Goal: Task Accomplishment & Management: Manage account settings

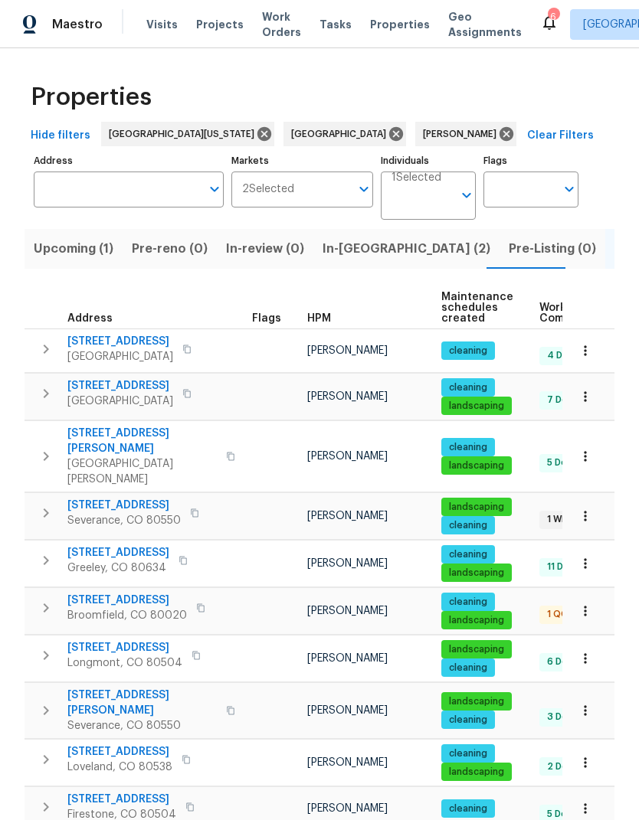
click at [74, 498] on span "[STREET_ADDRESS]" at bounding box center [123, 505] width 113 height 15
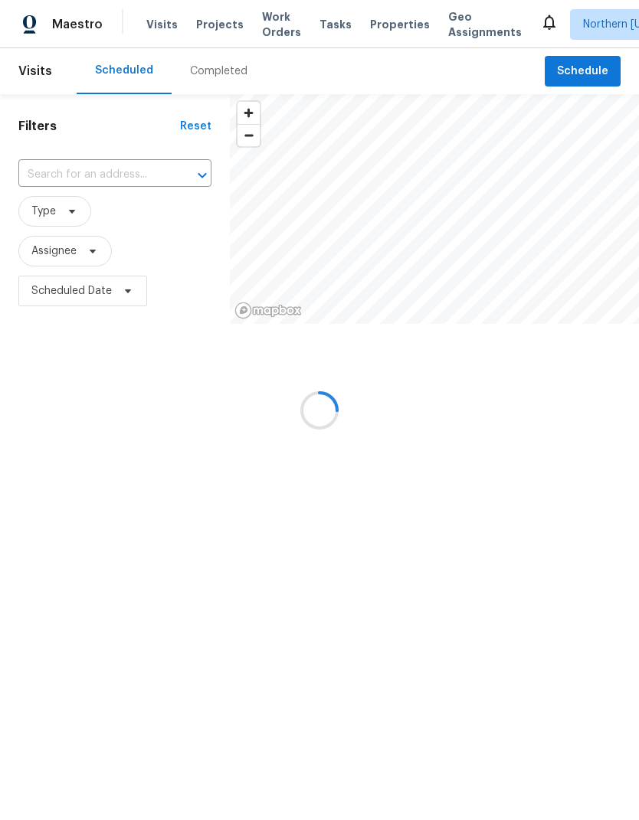
click at [54, 173] on div at bounding box center [319, 410] width 639 height 820
click at [83, 180] on div at bounding box center [319, 410] width 639 height 820
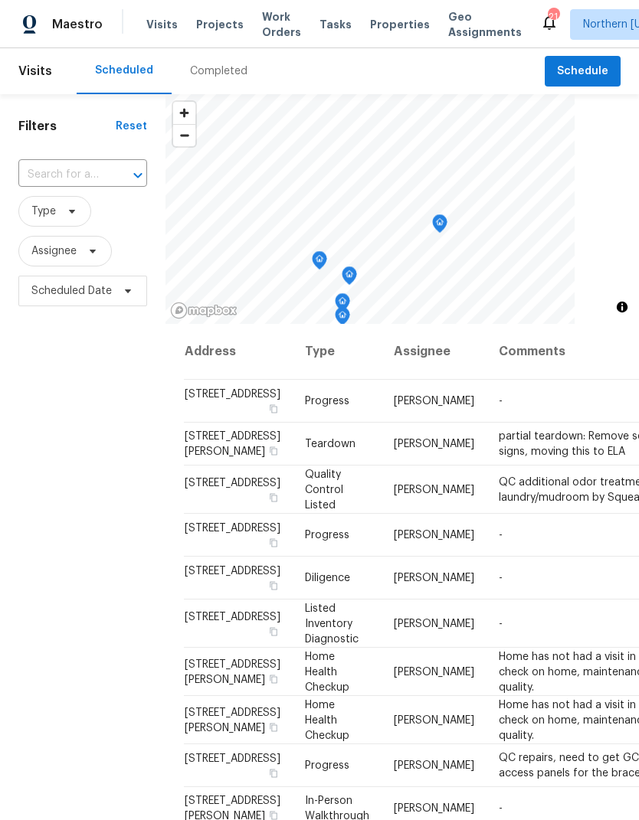
click at [53, 171] on input "text" at bounding box center [61, 175] width 86 height 24
type input "983 cas"
click at [49, 216] on li "983 Cascade Falls St, Severance, CO 80550" at bounding box center [82, 210] width 128 height 25
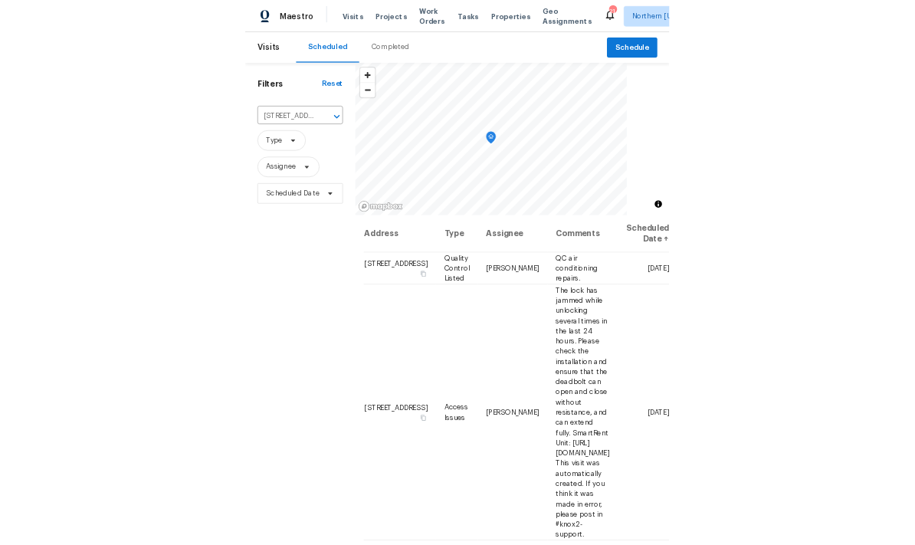
scroll to position [0, 99]
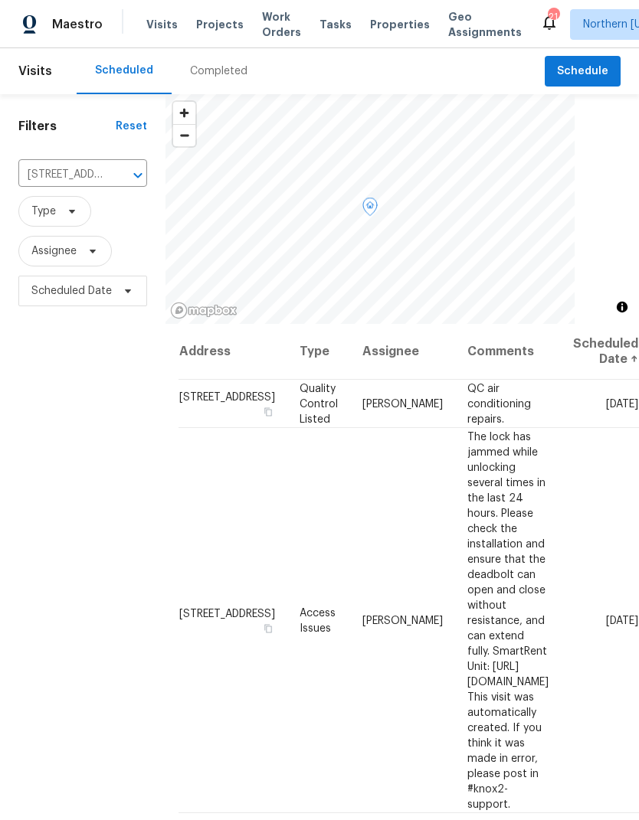
click at [0, 0] on icon at bounding box center [0, 0] width 0 height 0
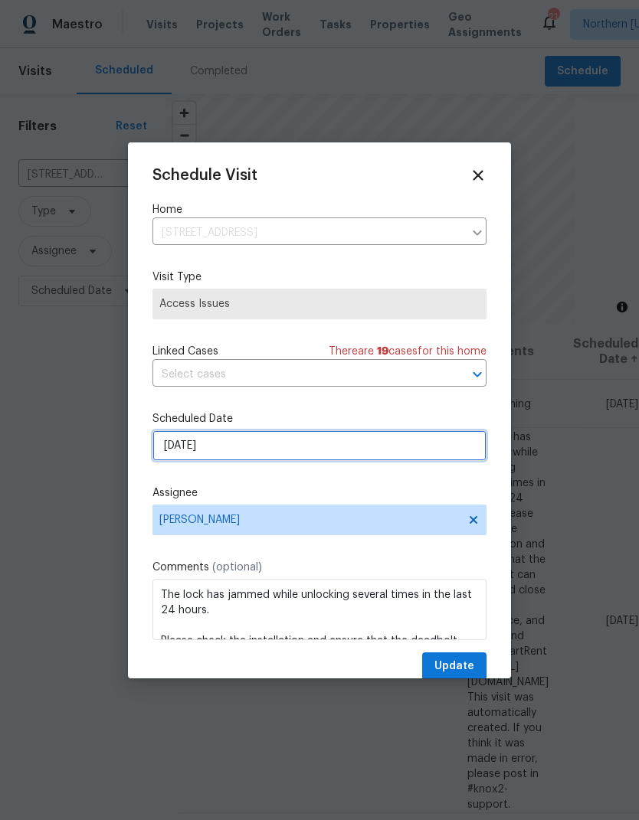
click at [395, 448] on input "8/13/2025" at bounding box center [319, 446] width 334 height 31
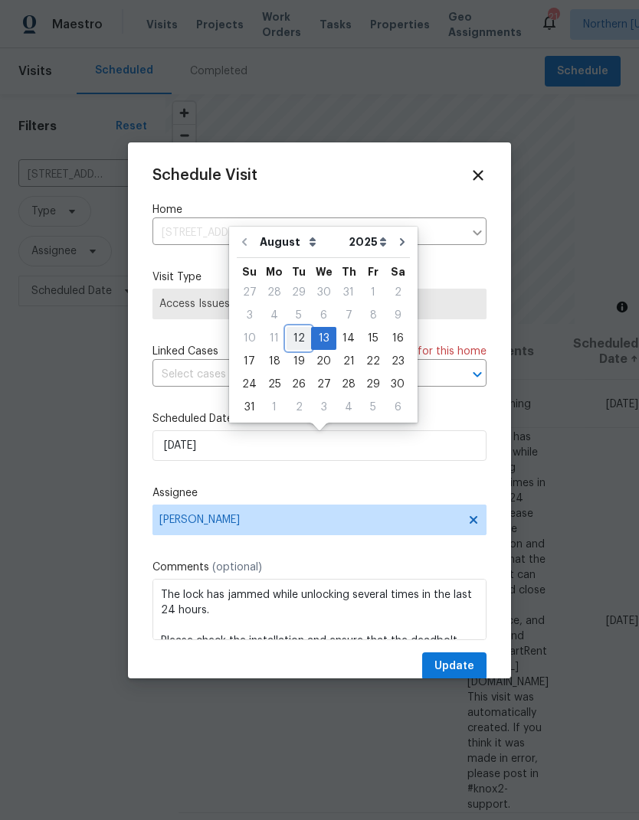
click at [290, 332] on div "12" at bounding box center [298, 338] width 25 height 21
type input "8/12/2025"
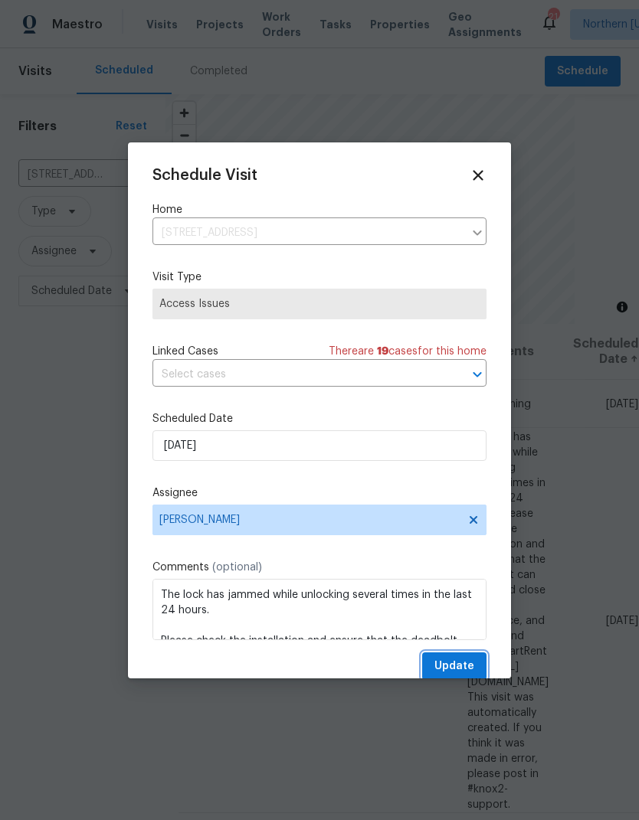
click at [464, 666] on span "Update" at bounding box center [454, 666] width 40 height 19
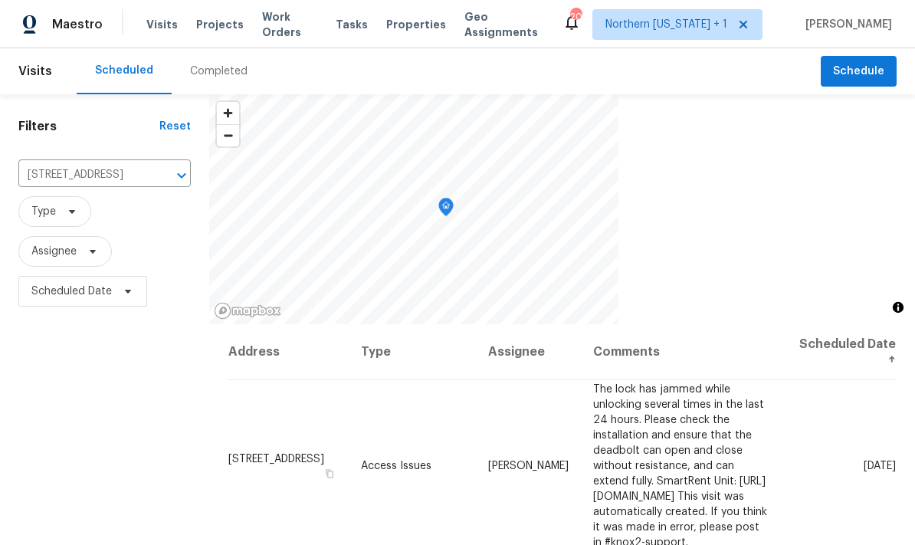
scroll to position [0, 0]
click at [172, 176] on icon "Open" at bounding box center [181, 175] width 18 height 18
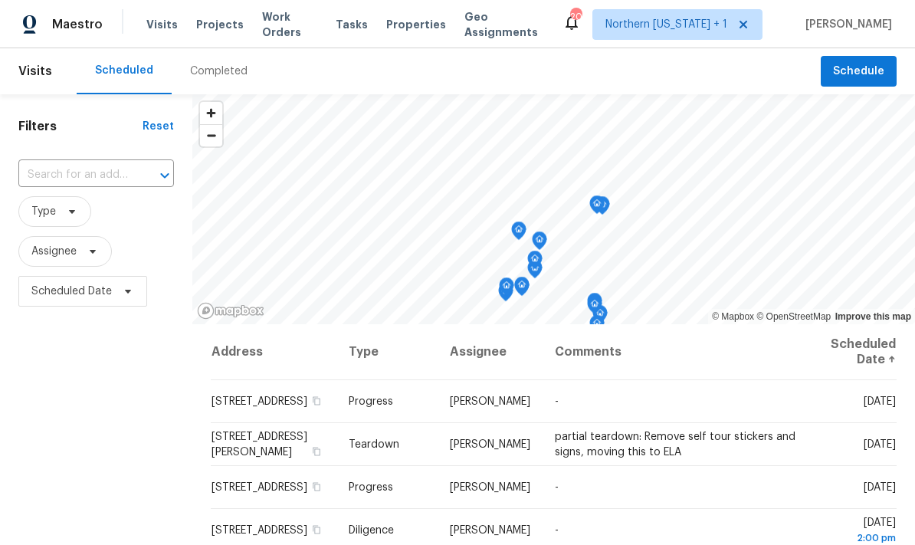
click at [80, 176] on input "text" at bounding box center [74, 175] width 113 height 24
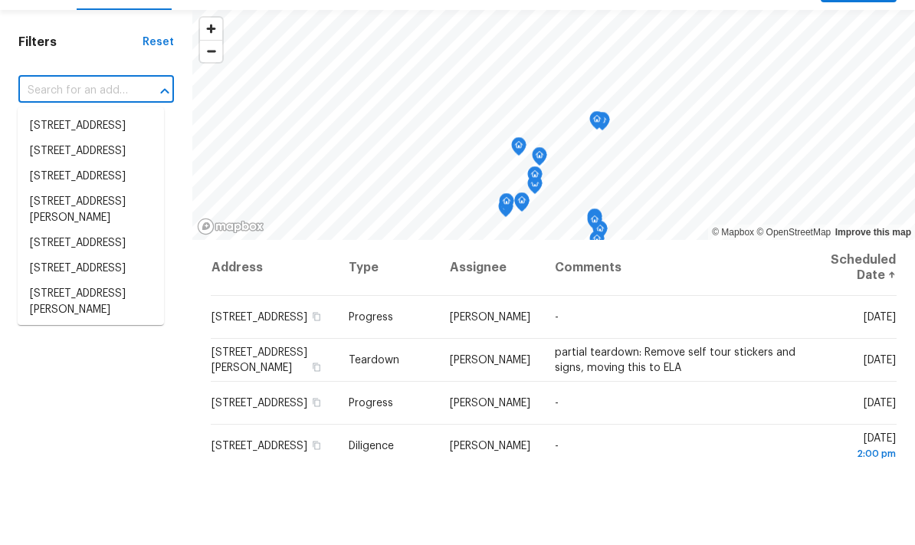
click at [51, 119] on h1 "Filters" at bounding box center [80, 126] width 124 height 15
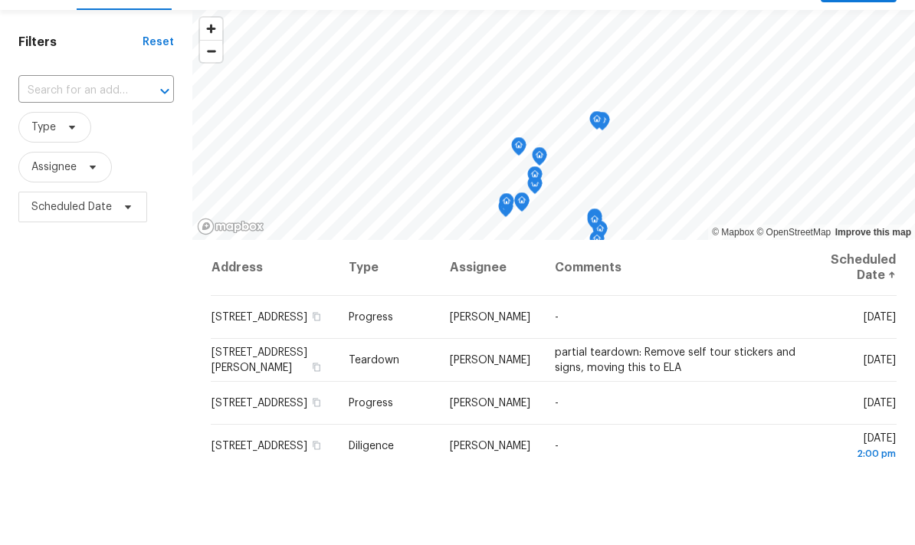
scroll to position [59, 0]
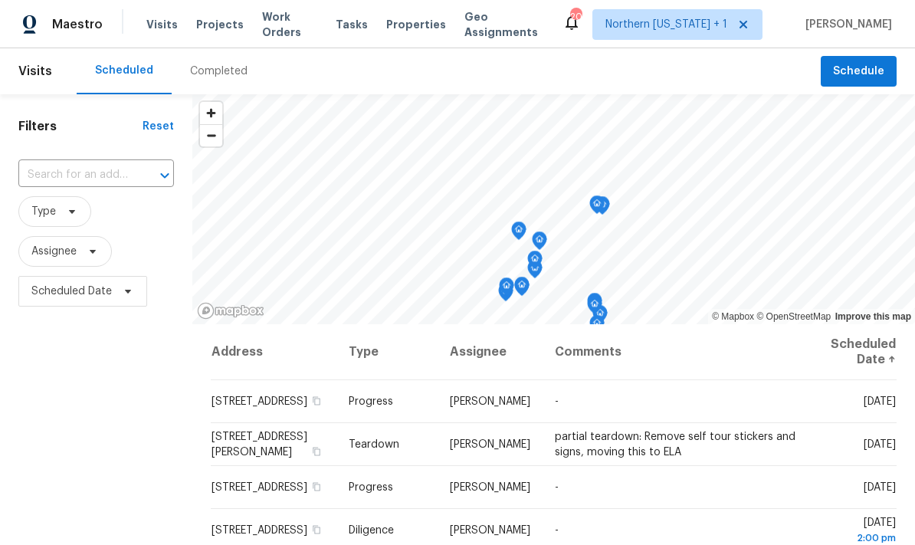
click at [0, 0] on icon at bounding box center [0, 0] width 0 height 0
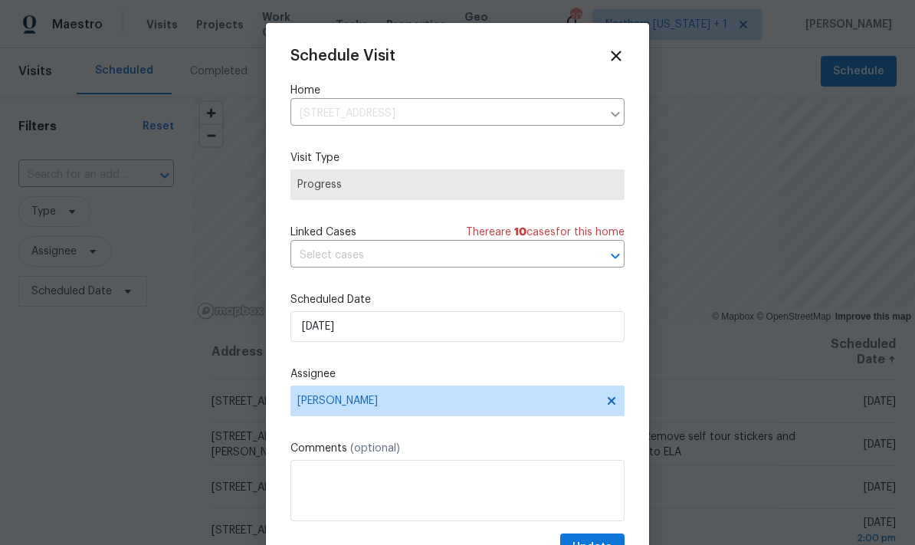
scroll to position [0, 0]
click at [621, 56] on icon at bounding box center [615, 55] width 17 height 17
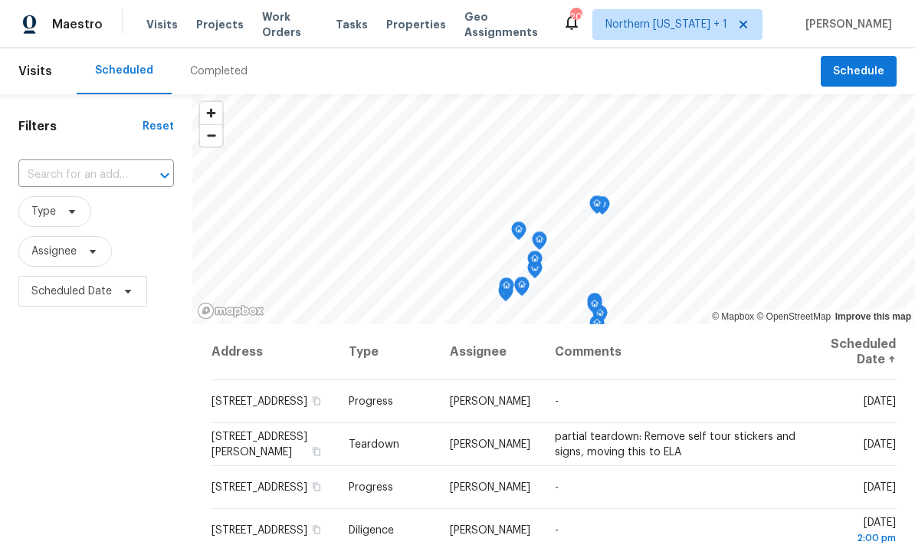
click at [0, 0] on icon at bounding box center [0, 0] width 0 height 0
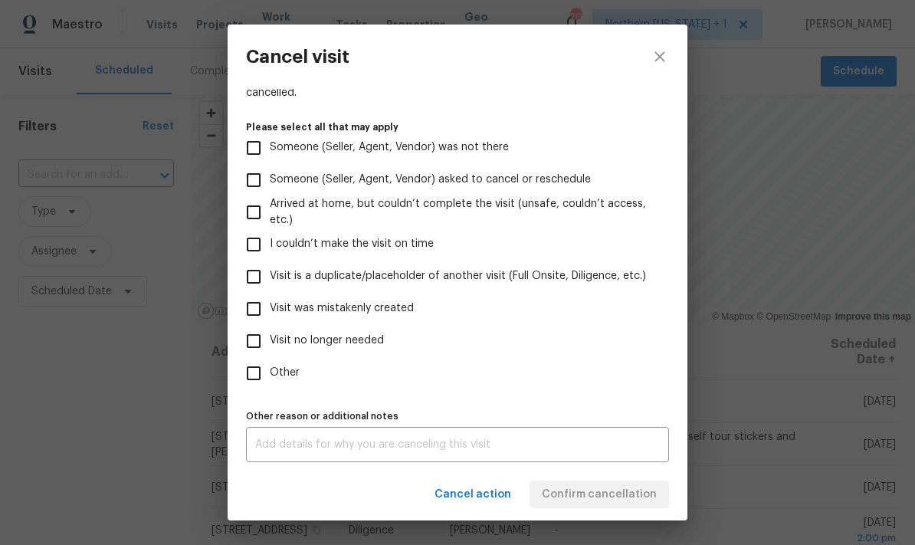
scroll to position [139, 0]
click at [249, 340] on input "Visit no longer needed" at bounding box center [253, 341] width 32 height 32
checkbox input "true"
click at [272, 434] on div "x Other reason or additional notes" at bounding box center [457, 444] width 423 height 35
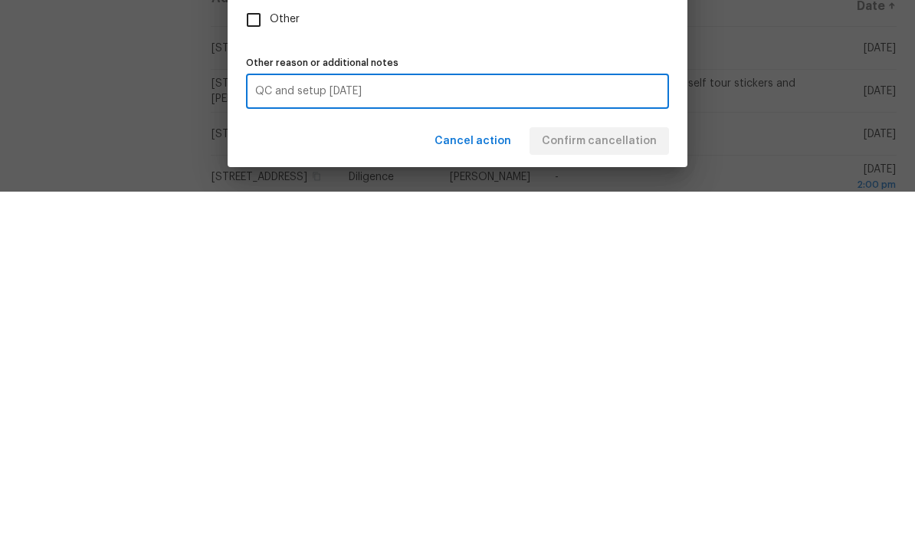
type textarea "QC and setup tomorrow"
click at [637, 468] on div "Cancel action Confirm cancellation" at bounding box center [458, 494] width 460 height 53
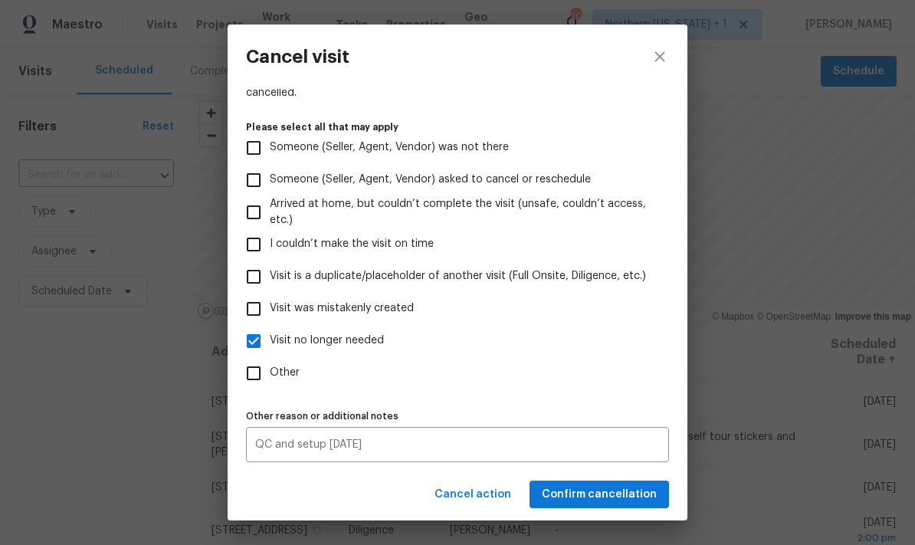
click at [627, 156] on label "Someone (Seller, Agent, Vendor) was not there" at bounding box center [446, 148] width 419 height 32
click at [270, 156] on input "Someone (Seller, Agent, Vendor) was not there" at bounding box center [253, 148] width 32 height 32
checkbox input "true"
click at [625, 504] on button "Confirm cancellation" at bounding box center [598, 494] width 139 height 28
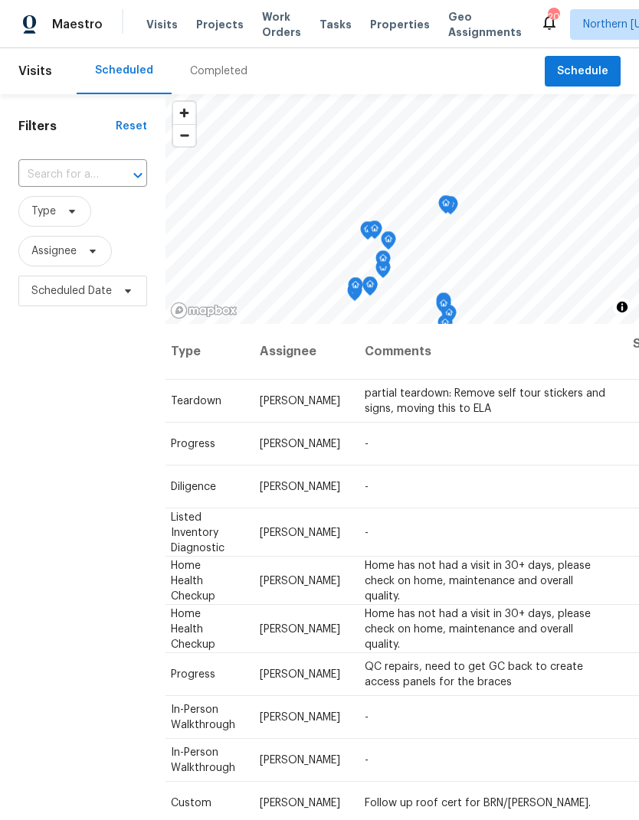
scroll to position [0, 133]
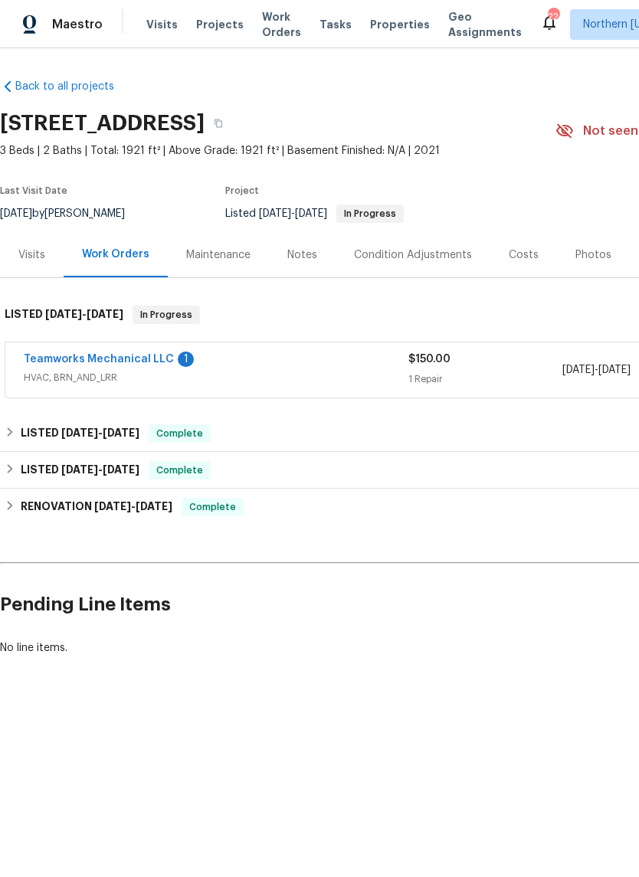
click at [70, 356] on link "Teamworks Mechanical LLC" at bounding box center [99, 359] width 150 height 11
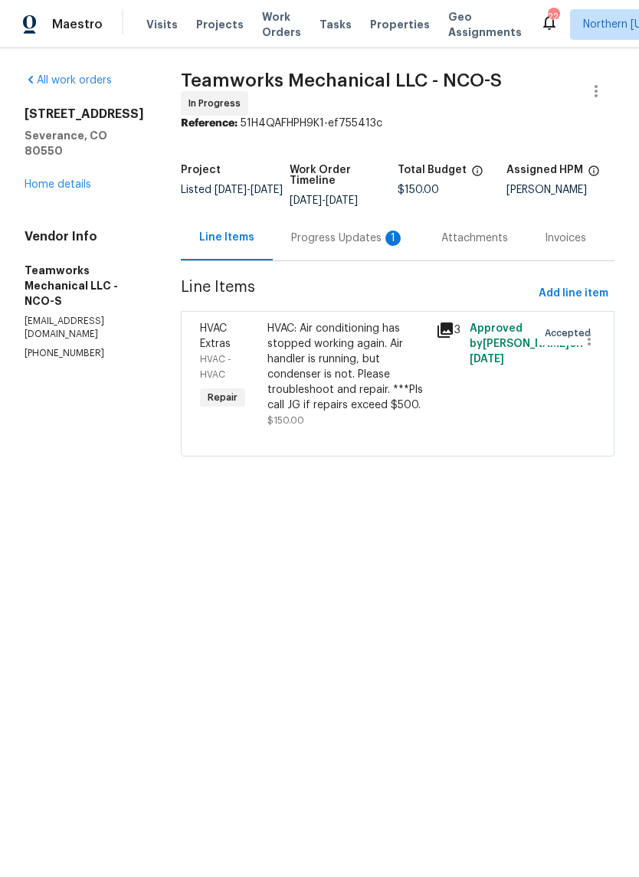
click at [342, 231] on div "Progress Updates 1" at bounding box center [347, 238] width 113 height 15
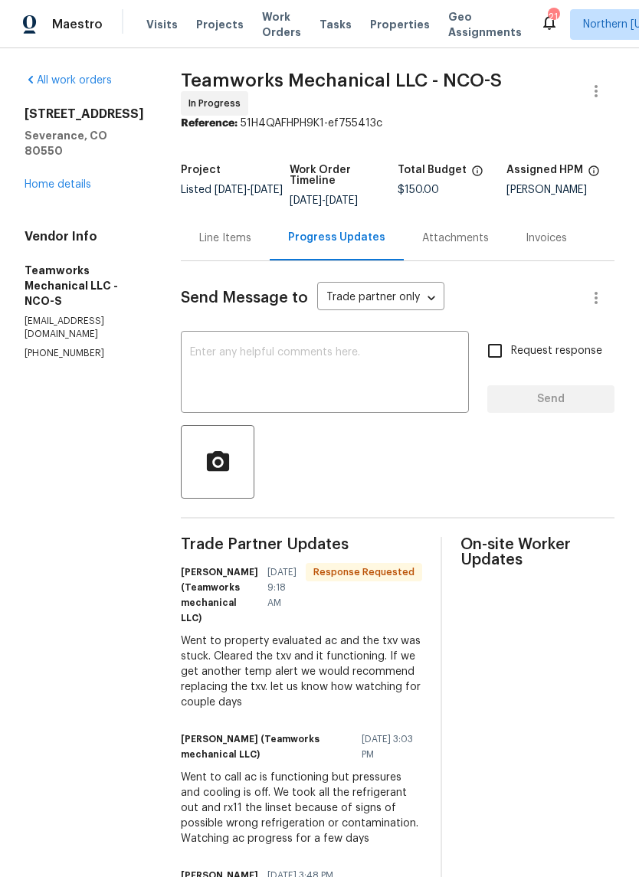
click at [190, 349] on textarea at bounding box center [325, 374] width 270 height 54
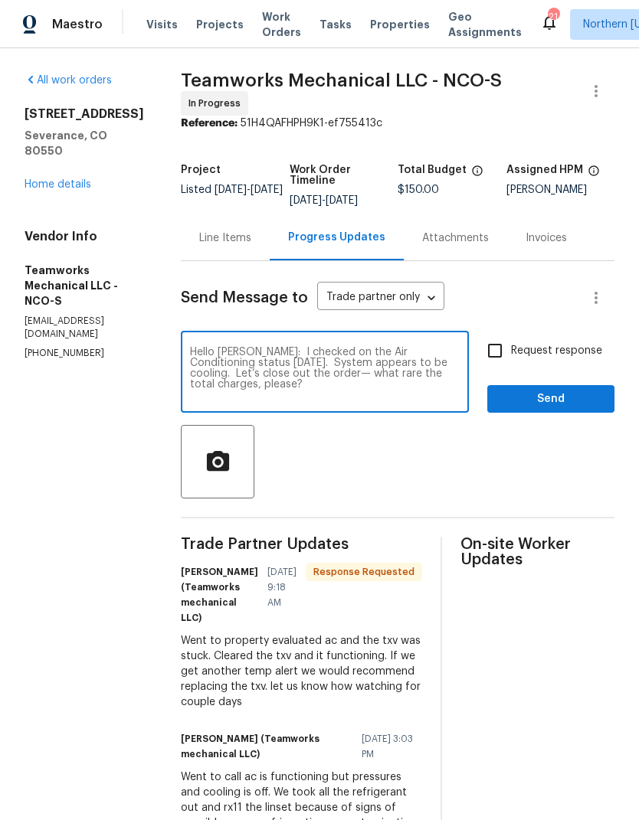
click at [249, 365] on textarea "Hello Cara: I checked on the Air Conditioning status today. System appears to b…" at bounding box center [325, 374] width 270 height 54
click at [421, 385] on textarea "Hello Cara: I checked on the Air Conditioning status today. System appears to b…" at bounding box center [325, 374] width 270 height 54
type textarea "Hello Cara: I checked on the Air Conditioning status today. System appears to b…"
click at [505, 345] on input "Request response" at bounding box center [495, 351] width 32 height 32
checkbox input "true"
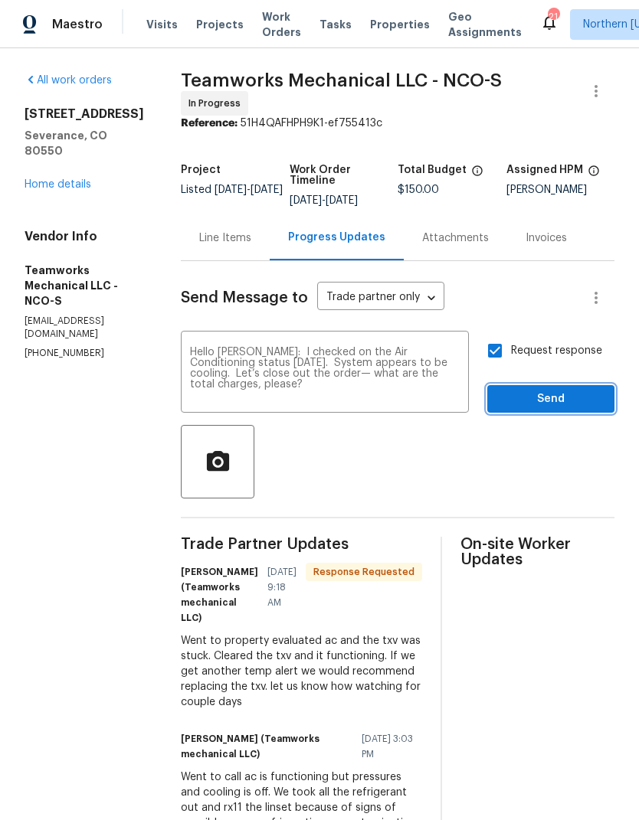
click at [578, 392] on span "Send" at bounding box center [550, 399] width 103 height 19
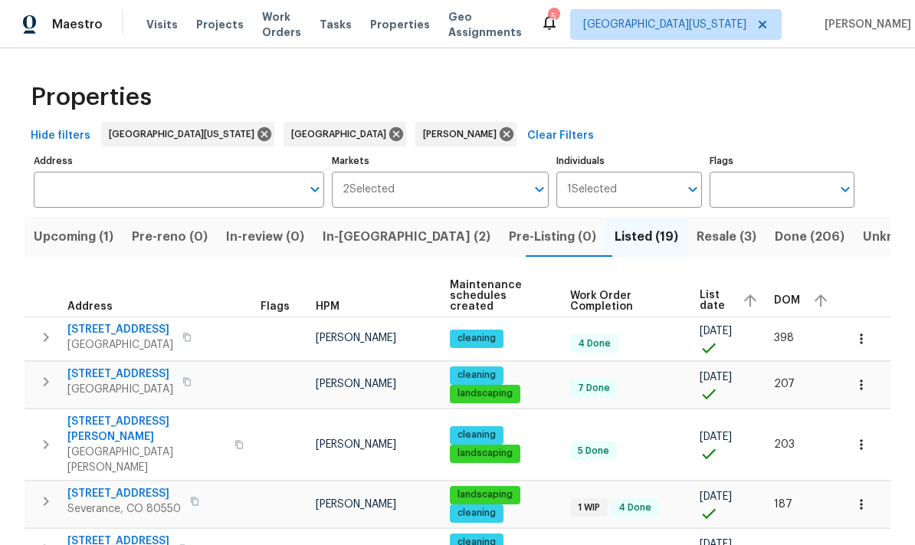
click at [638, 242] on span "Resale (3)" at bounding box center [726, 236] width 60 height 21
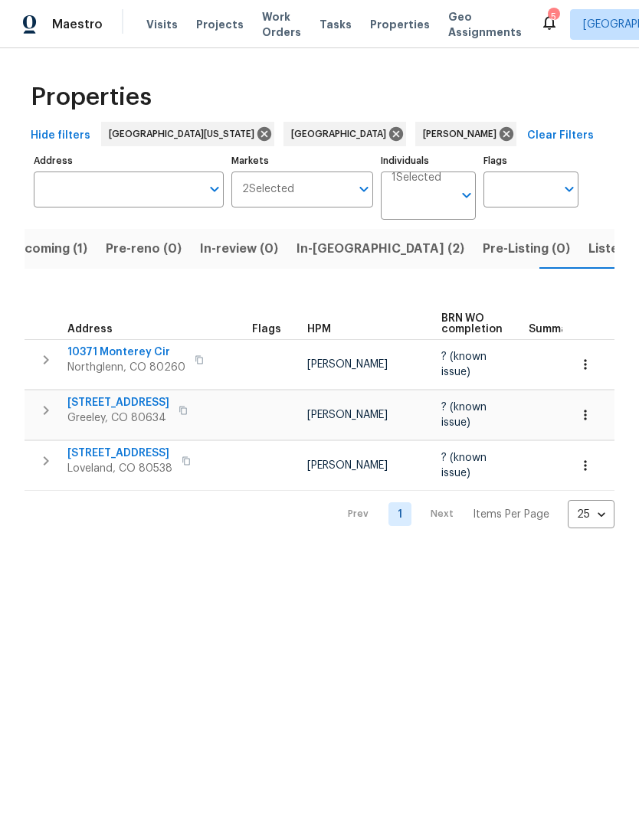
scroll to position [0, 27]
click at [499, 127] on icon at bounding box center [506, 134] width 14 height 14
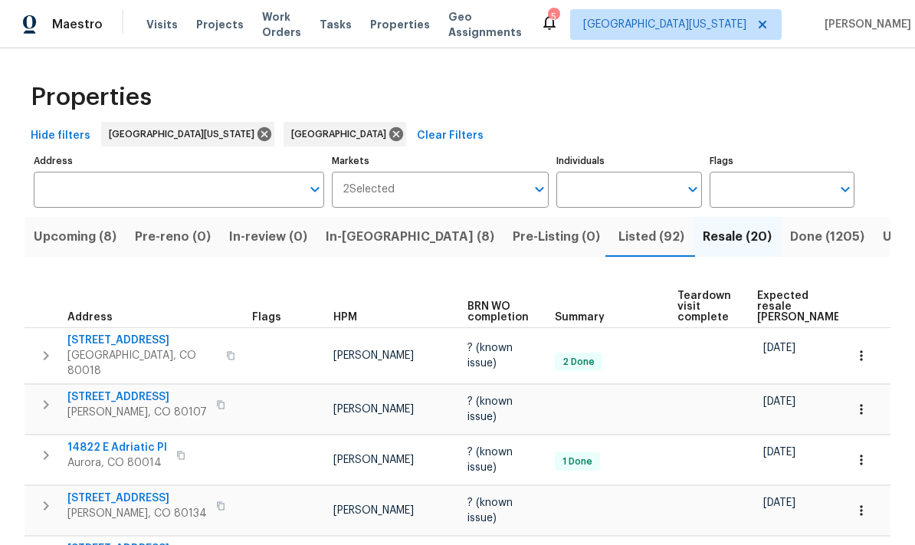
click at [638, 293] on span "Expected resale [PERSON_NAME]" at bounding box center [800, 306] width 87 height 32
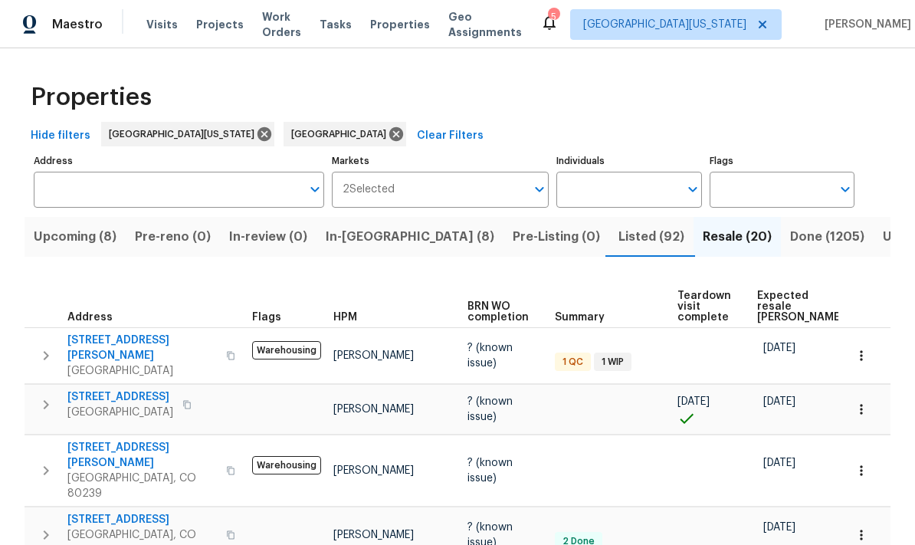
click at [404, 217] on button "In-[GEOGRAPHIC_DATA] (8)" at bounding box center [409, 237] width 187 height 40
